Goal: Task Accomplishment & Management: Manage account settings

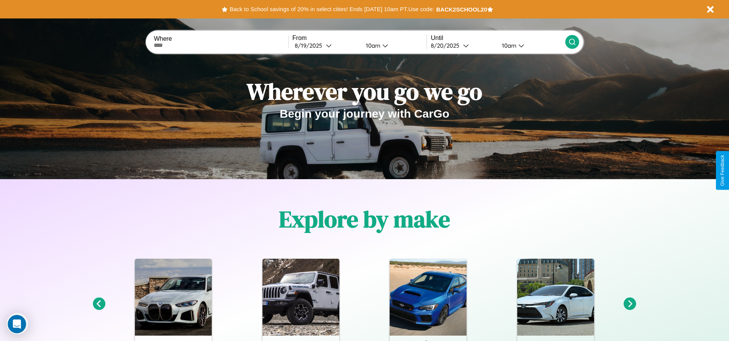
scroll to position [343, 0]
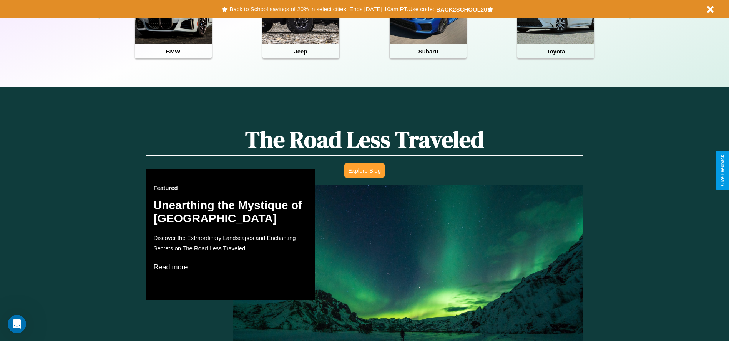
click at [364, 170] on button "Explore Blog" at bounding box center [364, 170] width 40 height 14
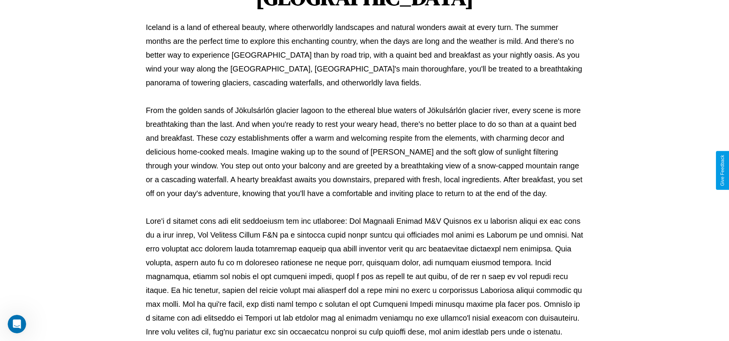
scroll to position [255, 0]
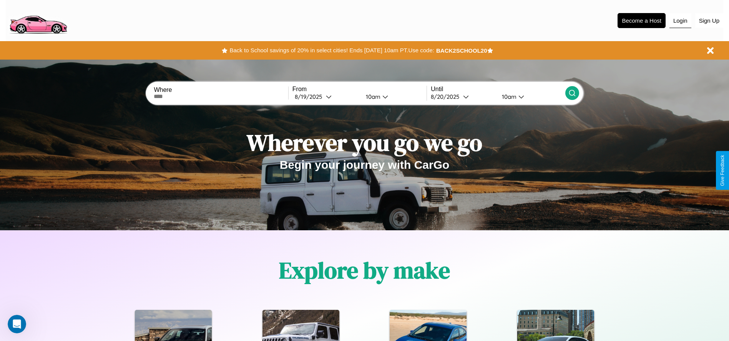
click at [681, 20] on button "Login" at bounding box center [681, 20] width 22 height 15
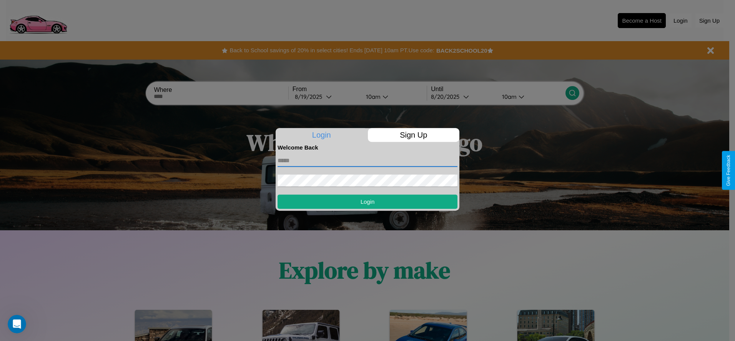
click at [368, 160] on input "text" at bounding box center [368, 161] width 180 height 12
type input "**********"
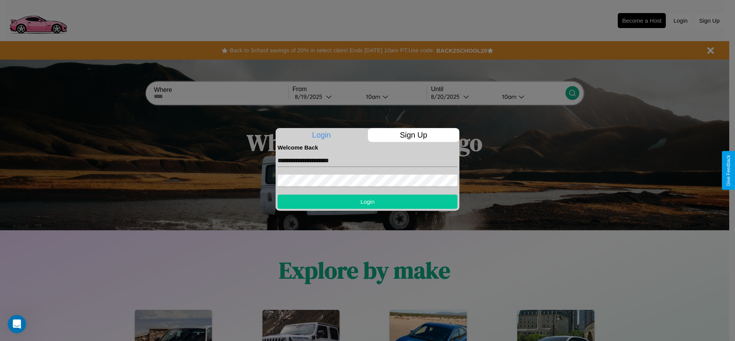
click at [368, 201] on button "Login" at bounding box center [368, 202] width 180 height 14
